Goal: Information Seeking & Learning: Learn about a topic

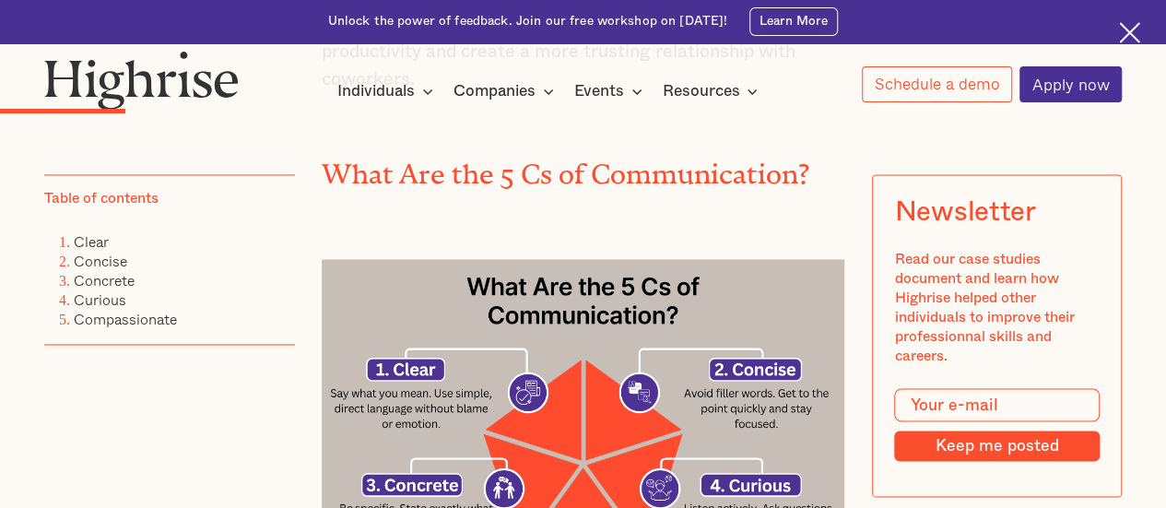
scroll to position [1475, 0]
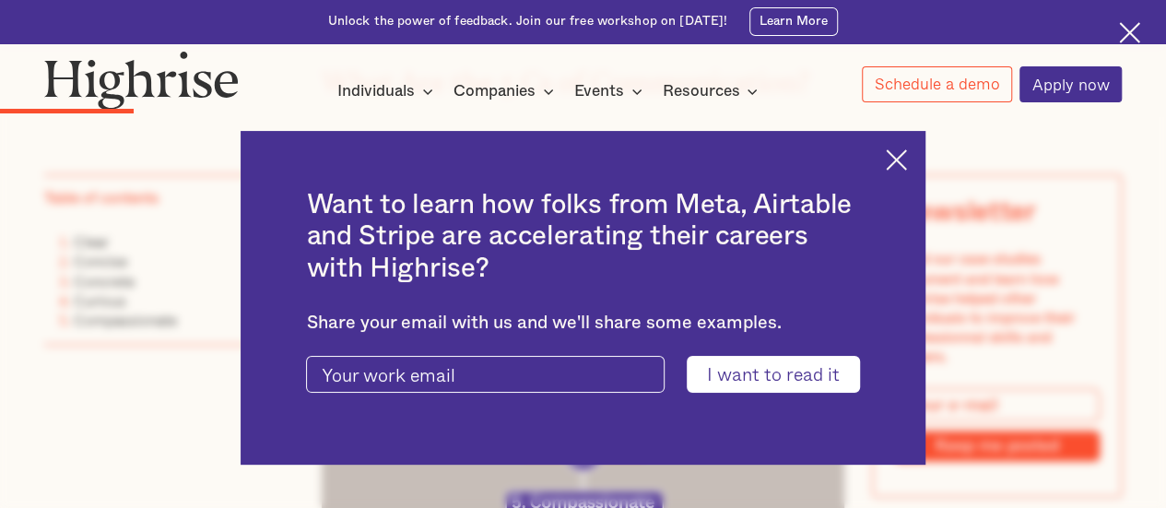
click at [907, 153] on img at bounding box center [896, 159] width 21 height 21
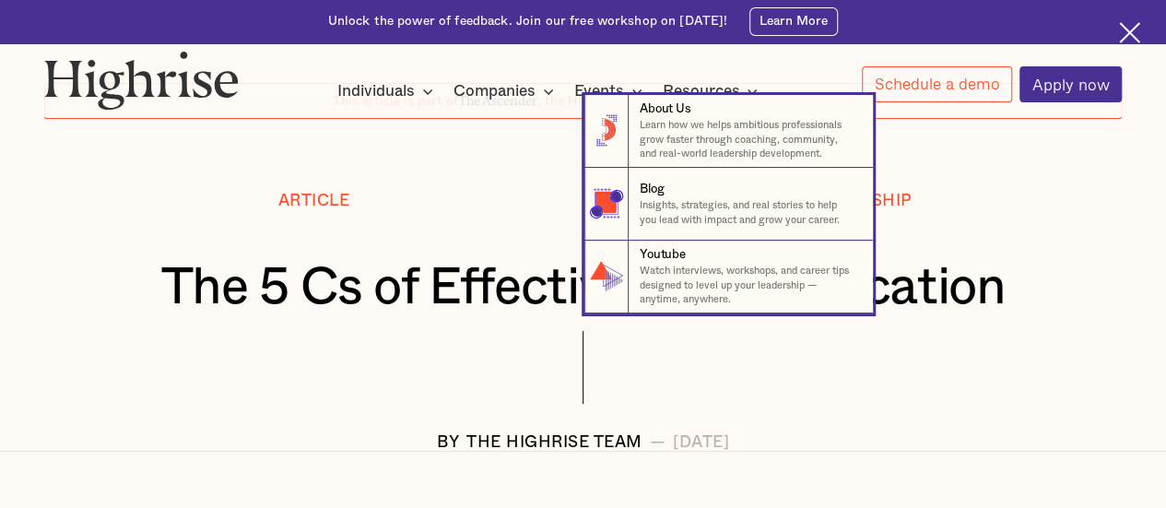
scroll to position [0, 0]
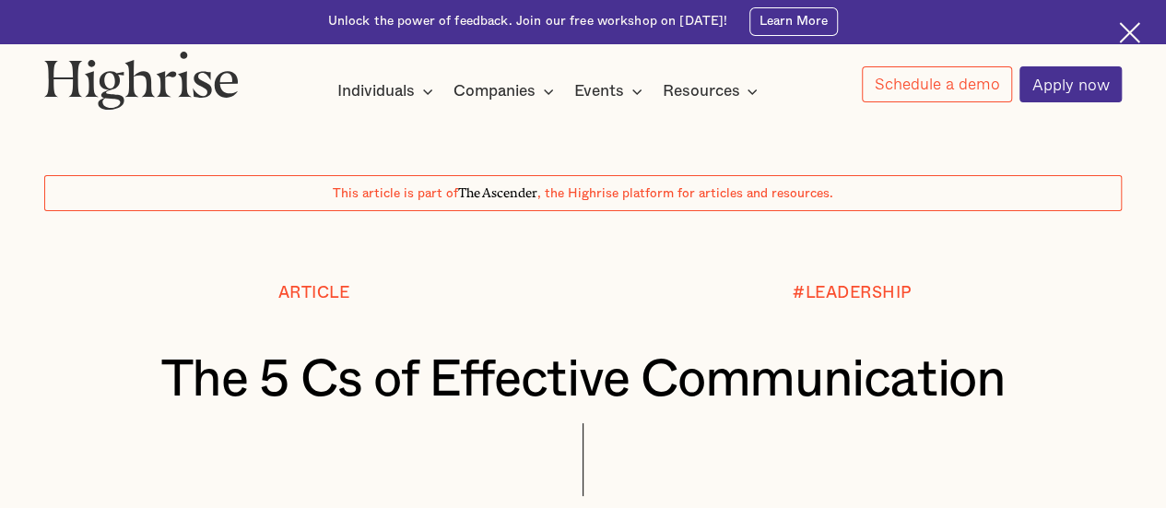
click at [1139, 34] on div at bounding box center [1130, 33] width 22 height 22
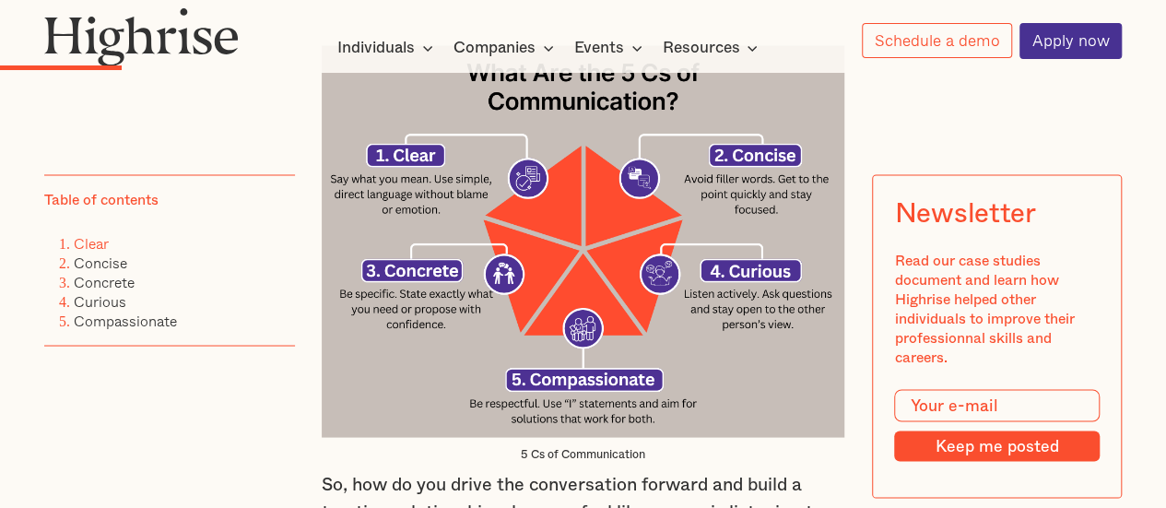
scroll to position [1567, 0]
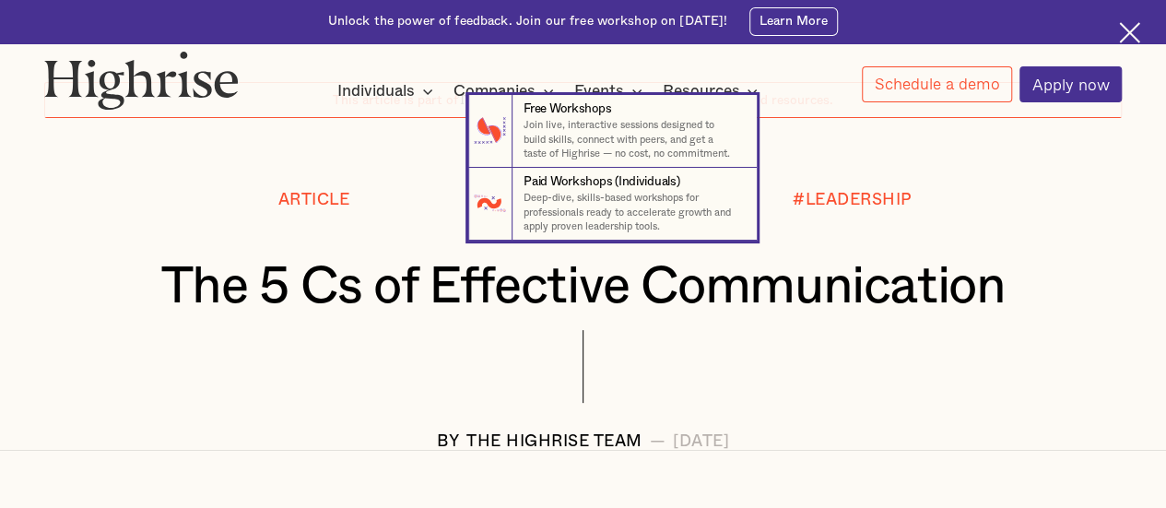
scroll to position [184, 0]
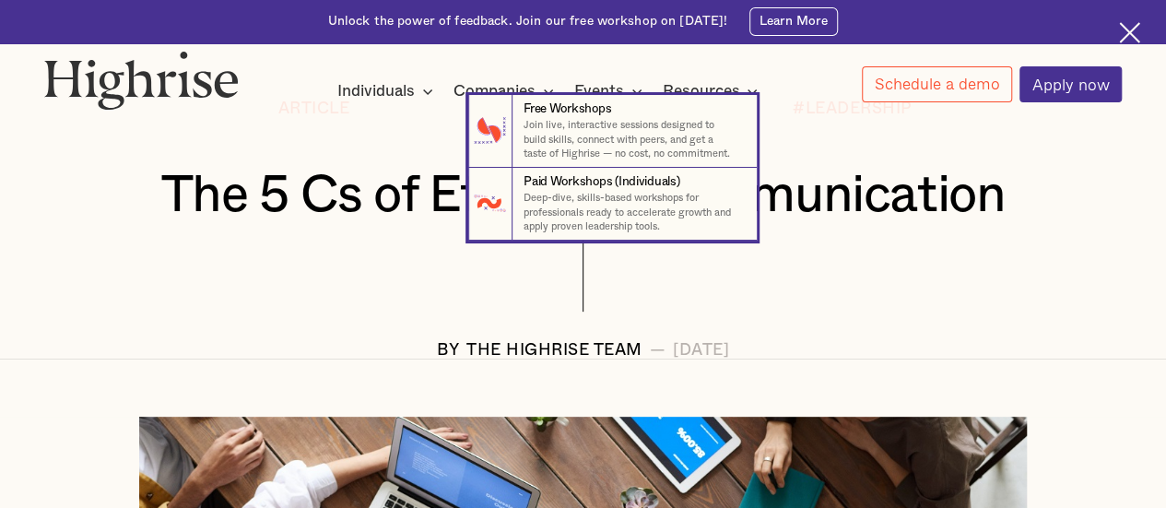
click at [1052, 154] on nav "7 Free Workshops Join live, interactive sessions designed to build skills, conn…" at bounding box center [583, 168] width 1164 height 146
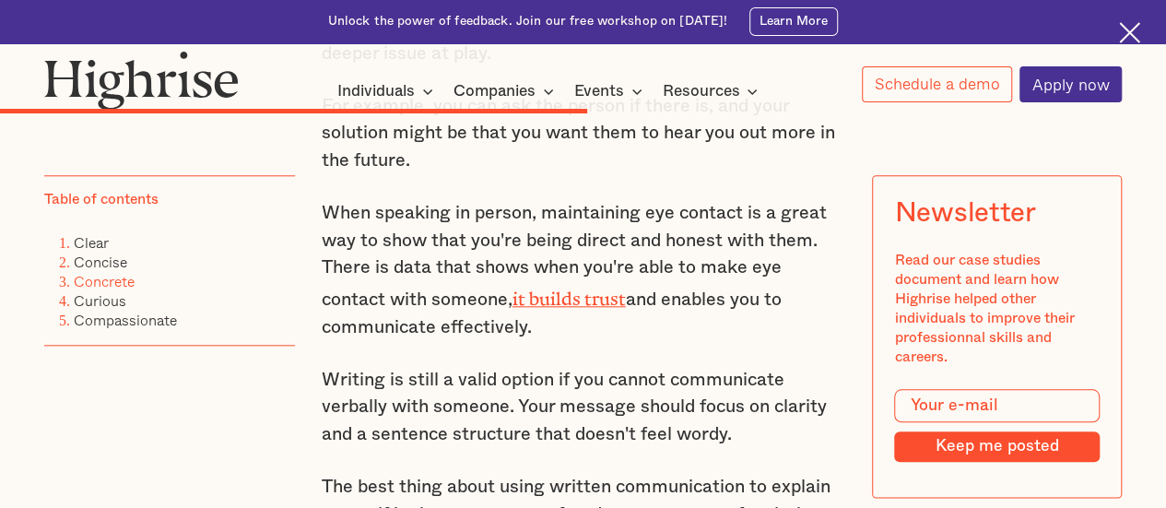
scroll to position [4516, 0]
